Goal: Understand process/instructions: Learn how to perform a task or action

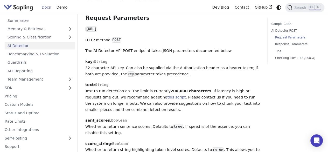
scroll to position [66, 0]
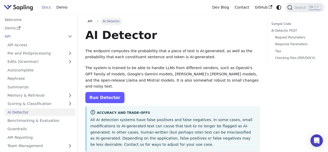
click at [103, 95] on link "Run Detector" at bounding box center [104, 97] width 39 height 11
